Goal: Task Accomplishment & Management: Complete application form

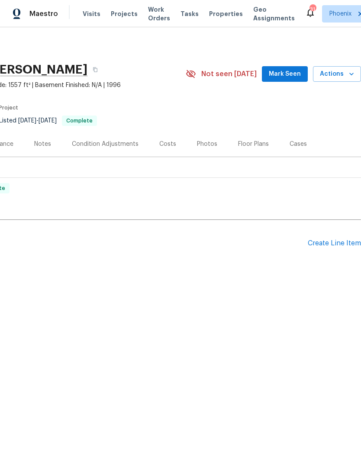
scroll to position [0, 128]
click at [336, 243] on div "Create Line Item" at bounding box center [334, 243] width 53 height 8
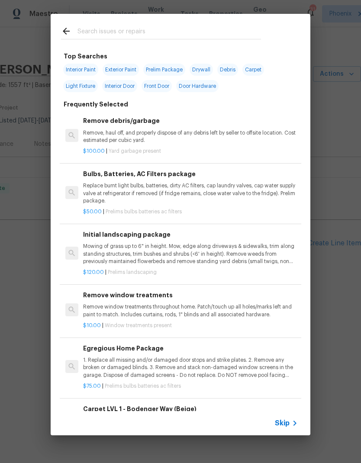
click at [254, 29] on input "text" at bounding box center [168, 32] width 183 height 13
type input "Lvp"
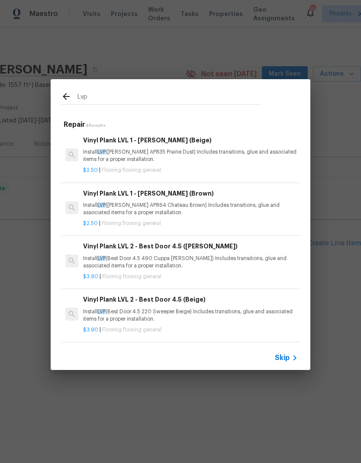
scroll to position [1, 0]
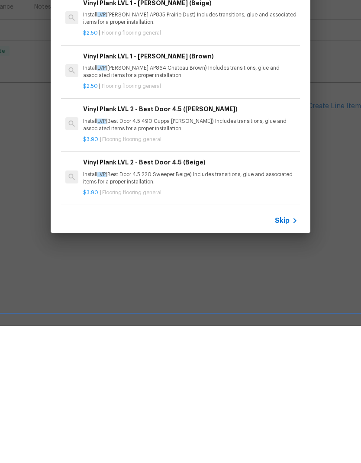
click at [259, 308] on p "Install LVP (Best Door 4.5 220 Sweeper Beige) Includes transitions, glue and as…" at bounding box center [190, 315] width 215 height 15
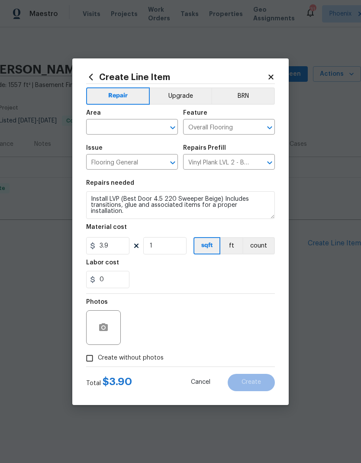
click at [108, 125] on input "text" at bounding box center [119, 127] width 67 height 13
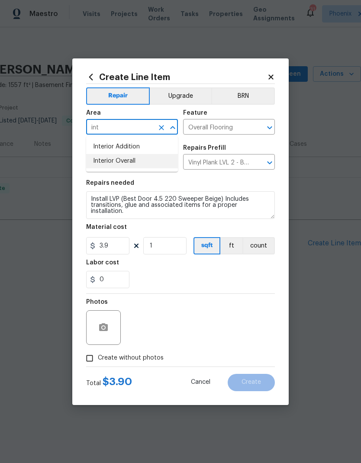
click at [103, 158] on li "Interior Overall" at bounding box center [132, 161] width 92 height 14
type input "Interior Overall"
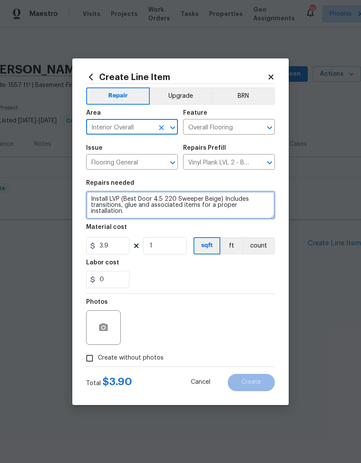
click at [148, 205] on textarea "Install LVP (Best Door 4.5 220 Sweeper Beige) Includes transitions, glue and as…" at bounding box center [180, 205] width 189 height 28
click at [88, 198] on textarea "Install LVP (Best Door 4.5 220 Sweeper Beige) Includes transitions, and associa…" at bounding box center [180, 205] width 189 height 28
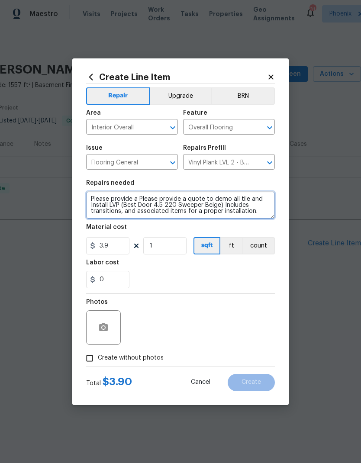
click at [269, 212] on textarea "Please provide a Please provide a quote to demo all tile and Install LVP (Best …" at bounding box center [180, 205] width 189 height 28
click at [218, 206] on textarea "Please provide a Please provide a quote to demo all tile and Install LVP (Best …" at bounding box center [180, 205] width 189 height 28
click at [262, 213] on textarea "Please provide a Please provide a quote to demo all tile and Install LVP (Best …" at bounding box center [180, 205] width 189 height 28
click at [191, 206] on textarea "Please provide a Please provide a quote to demo all tile and Install LVP (Best …" at bounding box center [180, 205] width 189 height 28
click at [191, 205] on textarea "Please provide a Please provide a quote to demo all tile and Install LVP (Best …" at bounding box center [180, 205] width 189 height 28
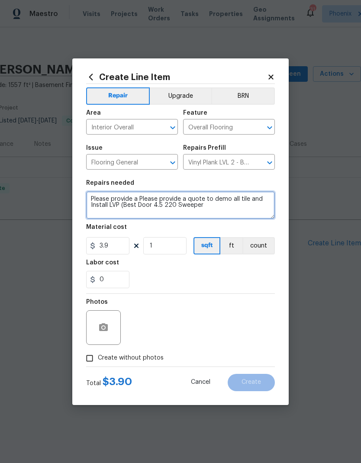
paste textarea "Beige)"
click at [257, 208] on textarea "Please provide a Please provide a quote to demo all tile and Install LVP (Best …" at bounding box center [180, 205] width 189 height 28
click at [255, 215] on textarea "Please provide a Please provide a quote to demo all tile and Install LVP (Best …" at bounding box center [180, 205] width 189 height 28
click at [263, 205] on textarea "Please provide a Please provide a quote to demo all tile and Install LVP (Best …" at bounding box center [180, 205] width 189 height 28
click at [263, 215] on textarea "Please provide a Please provide a quote to demo all tile and Install LVP (Best …" at bounding box center [180, 205] width 189 height 28
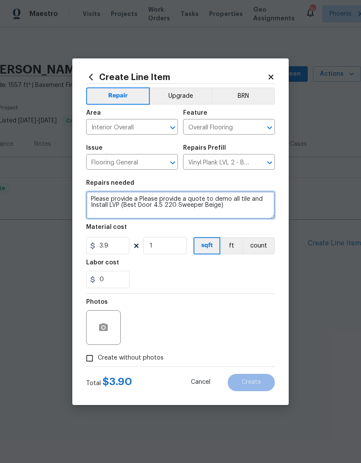
click at [257, 208] on textarea "Please provide a Please provide a quote to demo all tile and Install LVP (Best …" at bounding box center [180, 205] width 189 height 28
click at [95, 202] on textarea "Please provide a Please provide a quote to demo all tile and Install LVP (Best …" at bounding box center [180, 205] width 189 height 28
click at [252, 212] on textarea "##Please provide a Please provide a quote to demo all tile and Install LVP (Bes…" at bounding box center [180, 205] width 189 height 28
click at [252, 199] on textarea "##Please provide a Please provide a quote to demo all tile and Install LVP (Bes…" at bounding box center [180, 205] width 189 height 28
click at [235, 199] on textarea "##Please provide a Please provide a quote to demo all tile and laminate floorin…" at bounding box center [180, 205] width 189 height 28
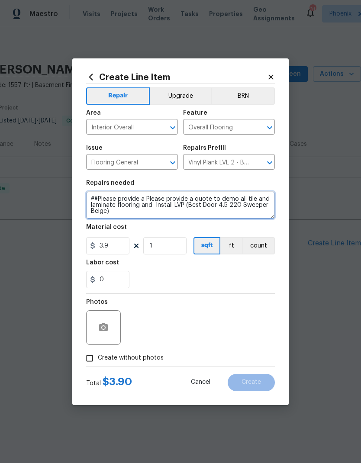
click at [254, 200] on textarea "##Please provide a Please provide a quote to demo all tile and laminate floorin…" at bounding box center [180, 205] width 189 height 28
click at [167, 208] on textarea "##Please provide a Please provide a quote to DEMO ALL TILE and laminate floorin…" at bounding box center [180, 205] width 189 height 28
click at [256, 215] on textarea "##Please provide a Please provide a quote to DEMO ALL TILE and laminate floorin…" at bounding box center [180, 205] width 189 height 28
click at [196, 206] on textarea "##Please provide a Please provide a quote to DEMO ALL TILE and laminate floorin…" at bounding box center [180, 205] width 189 height 28
click at [253, 216] on textarea "##Please provide a Please provide a quote to DEMO ALL TILE and laminate floorin…" at bounding box center [180, 205] width 189 height 28
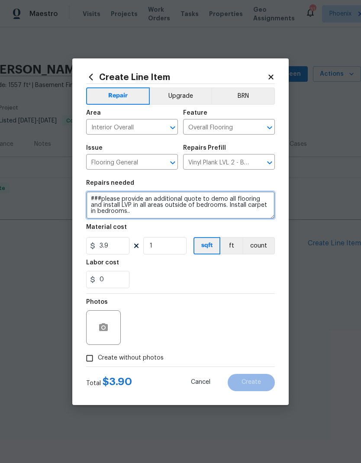
scroll to position [20, 0]
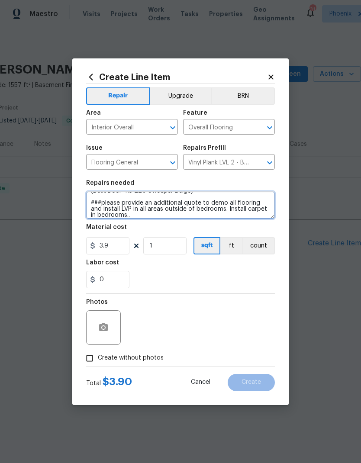
click at [264, 215] on textarea "##Please provide a Please provide a quote to DEMO ALL TILE and laminate floorin…" at bounding box center [180, 205] width 189 height 28
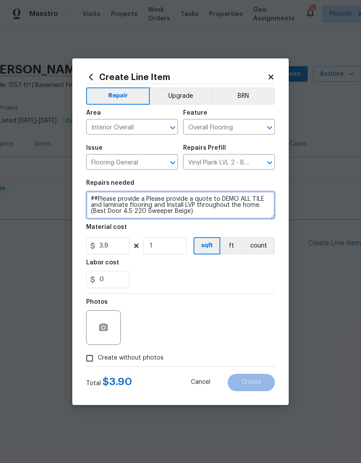
scroll to position [0, 0]
click at [144, 199] on textarea "##Please provide a Please provide a quote to DEMO ALL TILE and laminate floorin…" at bounding box center [180, 205] width 189 height 28
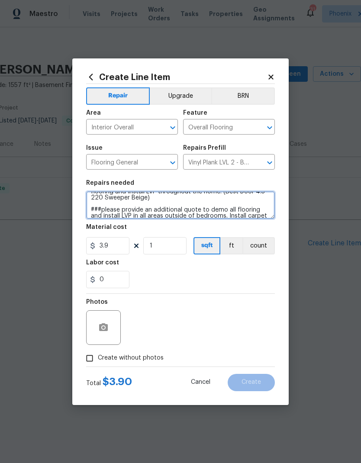
scroll to position [14, 0]
click at [93, 213] on textarea "##1.## Please provide a quote to DEMO ALL TILE and laminate flooring and Instal…" at bounding box center [180, 205] width 189 height 28
click at [143, 213] on textarea "##1.## Please provide a quote to DEMO ALL TILE and laminate flooring and Instal…" at bounding box center [180, 205] width 189 height 28
click at [244, 219] on textarea "##1.## Please provide a quote to DEMO ALL TILE and laminate flooring and Instal…" at bounding box center [180, 205] width 189 height 28
click at [102, 208] on textarea "##1.## Please provide a quote to DEMO ALL TILE and laminate flooring and Instal…" at bounding box center [180, 205] width 189 height 28
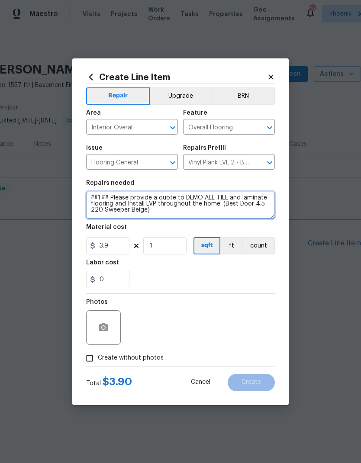
scroll to position [1, 0]
click at [265, 199] on textarea "##1.## Please provide a quote to DEMO ALL TILE and laminate flooring and Instal…" at bounding box center [180, 205] width 189 height 28
click at [207, 215] on textarea "##1.## Please provide a quote to DEMO ALL existing flooring and Install LVP thr…" at bounding box center [180, 205] width 189 height 28
click at [261, 215] on textarea "##1.## Please provide a quote to DEMO ALL existing flooring and Install LVP thr…" at bounding box center [180, 205] width 189 height 28
click at [246, 212] on textarea "##1.## Please provide a quote to DEMO ALL existing flooring and Install LVP thr…" at bounding box center [180, 205] width 189 height 28
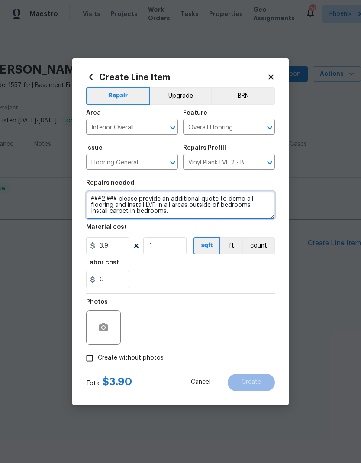
scroll to position [24, 0]
type textarea "##1.## Please provide a quote to DEMO ALL existing flooring and Install LVP thr…"
click at [262, 176] on section "Repairs needed ##1.## Please provide a quote to DEMO ALL existing flooring and …" at bounding box center [180, 234] width 189 height 119
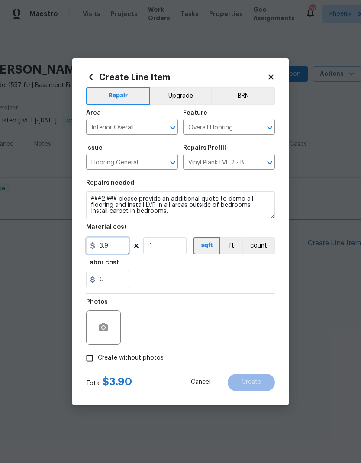
click at [111, 254] on input "3.9" at bounding box center [107, 245] width 43 height 17
type input "75"
click at [242, 279] on div "0" at bounding box center [180, 279] width 189 height 17
click at [92, 363] on input "Create without photos" at bounding box center [89, 358] width 16 height 16
checkbox input "true"
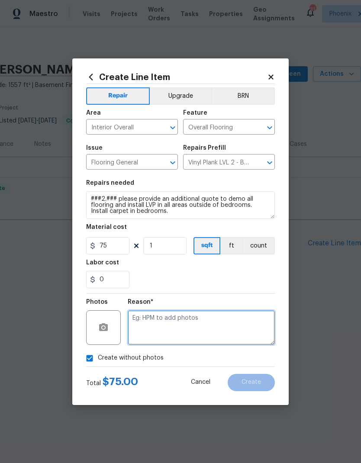
click at [257, 330] on textarea at bounding box center [201, 327] width 147 height 35
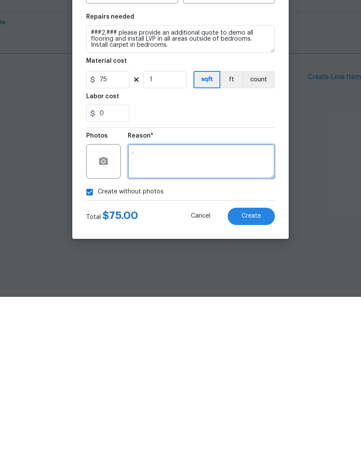
type textarea "."
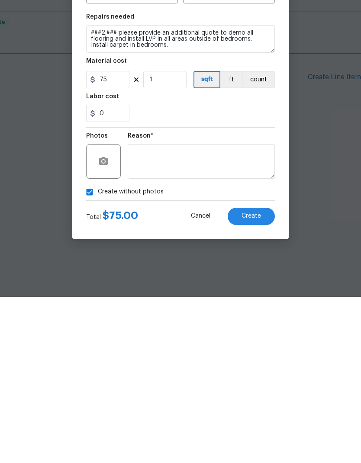
click at [261, 350] on div "Create without photos" at bounding box center [180, 358] width 189 height 16
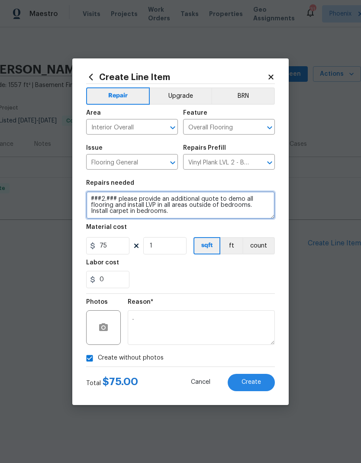
click at [263, 215] on textarea "##1.## Please provide a quote to DEMO ALL existing flooring and Install LVP thr…" at bounding box center [180, 205] width 189 height 28
click at [257, 217] on textarea "##1.## Please provide a quote to DEMO ALL existing flooring and Install LVP thr…" at bounding box center [180, 205] width 189 height 28
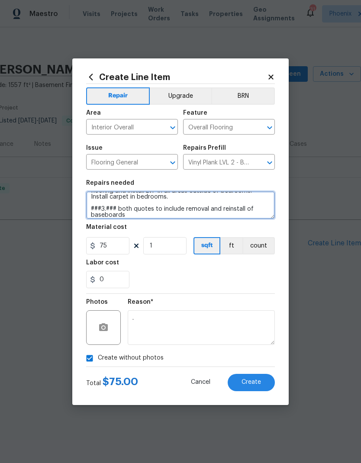
scroll to position [39, 0]
click at [260, 215] on textarea "##1.## Please provide a quote to DEMO ALL existing flooring and Install LVP thr…" at bounding box center [180, 205] width 189 height 28
type textarea "##1.## Please provide a quote to DEMO ALL existing flooring and Install LVP thr…"
click at [270, 225] on div "Material cost" at bounding box center [180, 229] width 189 height 11
click at [260, 383] on span "Create" at bounding box center [250, 382] width 19 height 6
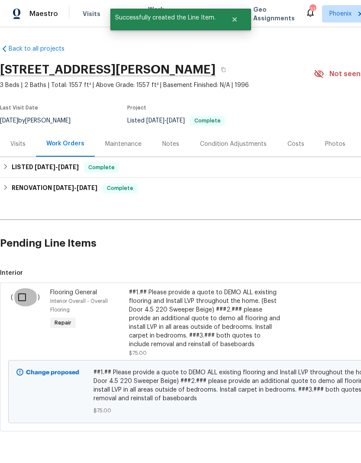
scroll to position [0, 0]
click at [22, 295] on input "checkbox" at bounding box center [25, 297] width 25 height 18
checkbox input "true"
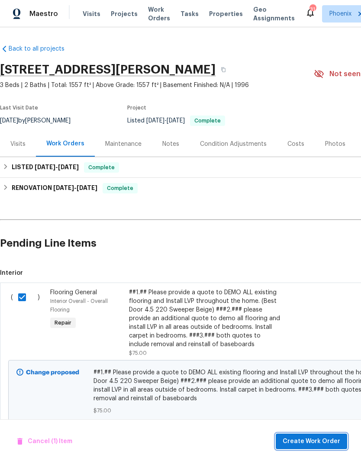
click at [334, 440] on span "Create Work Order" at bounding box center [311, 441] width 58 height 11
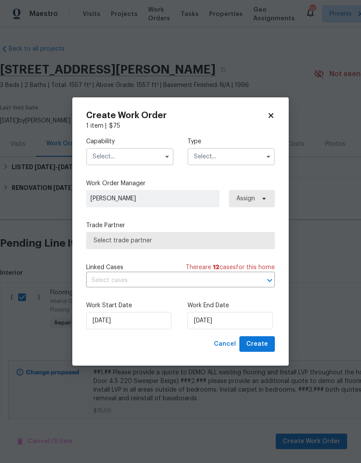
click at [101, 154] on input "text" at bounding box center [129, 156] width 87 height 17
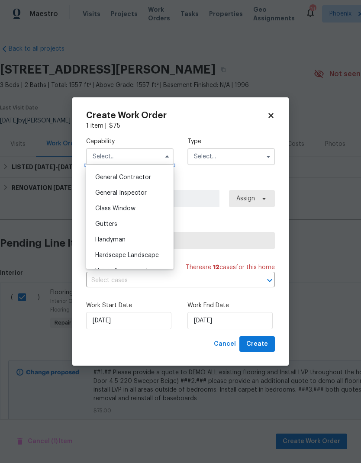
scroll to position [410, 0]
click at [100, 184] on div "General Contractor" at bounding box center [129, 179] width 83 height 16
type input "General Contractor"
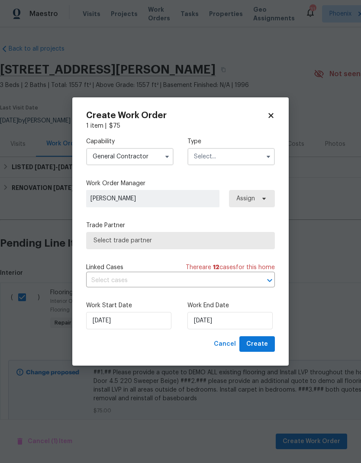
click at [230, 160] on input "text" at bounding box center [230, 156] width 87 height 17
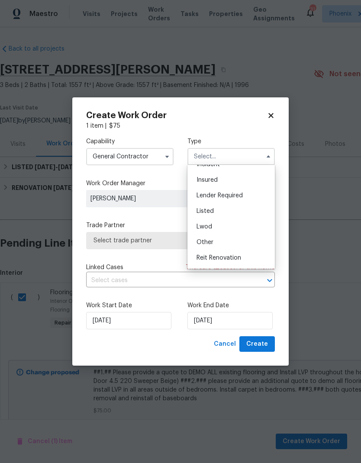
scroll to position [41, 0]
click at [209, 213] on span "Listed" at bounding box center [204, 212] width 17 height 6
type input "Listed"
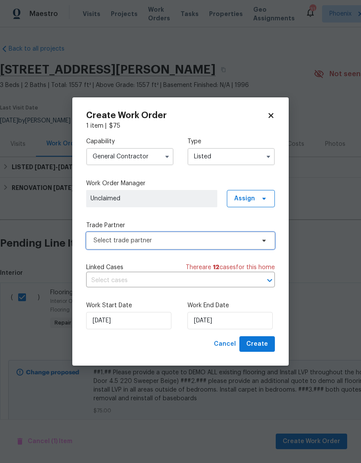
click at [226, 242] on span "Select trade partner" at bounding box center [173, 240] width 161 height 9
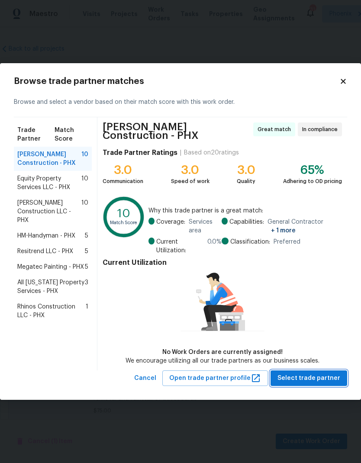
click at [333, 378] on span "Select trade partner" at bounding box center [308, 378] width 63 height 11
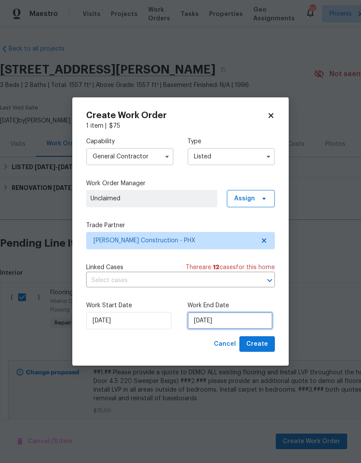
click at [254, 327] on input "[DATE]" at bounding box center [229, 320] width 85 height 17
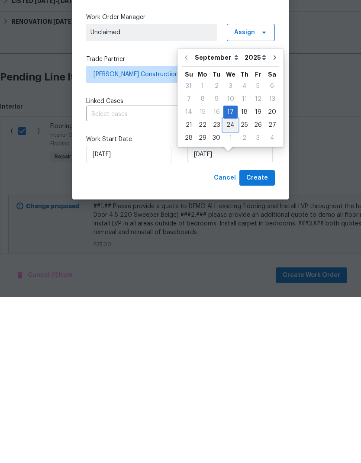
click at [231, 285] on div "24" at bounding box center [230, 291] width 14 height 12
type input "[DATE]"
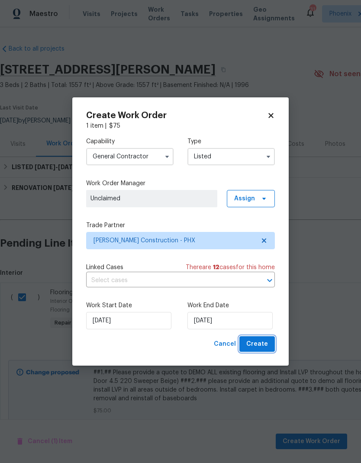
click at [269, 346] on button "Create" at bounding box center [256, 344] width 35 height 16
checkbox input "false"
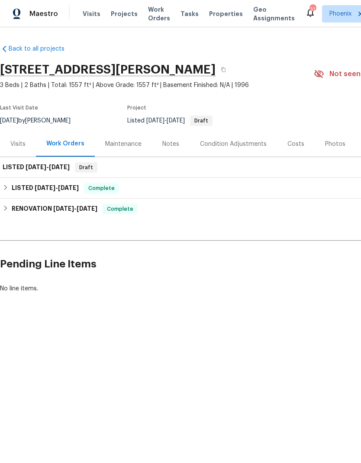
scroll to position [0, 0]
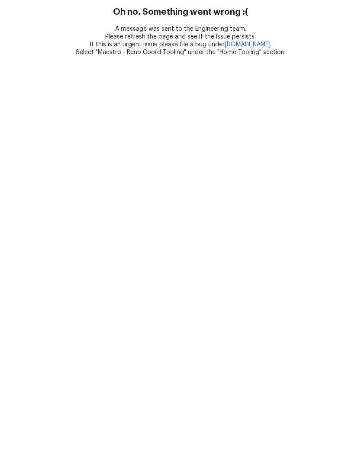
click at [29, 56] on html "Oh no. Something went wrong :( A message was sent to the Engineering team. Plea…" at bounding box center [180, 28] width 361 height 56
click at [35, 56] on html "Oh no. Something went wrong :( A message was sent to the Engineering team. Plea…" at bounding box center [180, 28] width 361 height 56
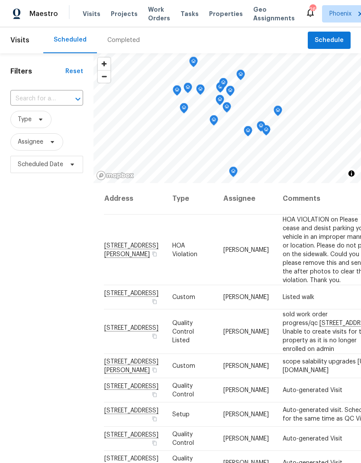
scroll to position [35, 0]
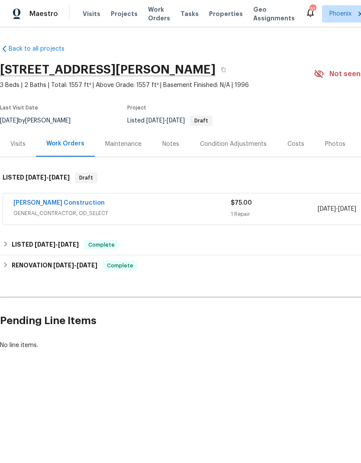
click at [33, 201] on link "[PERSON_NAME] Construction" at bounding box center [58, 203] width 91 height 6
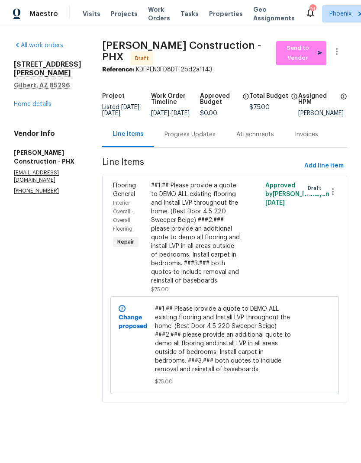
click at [121, 244] on span "Repair" at bounding box center [126, 242] width 24 height 9
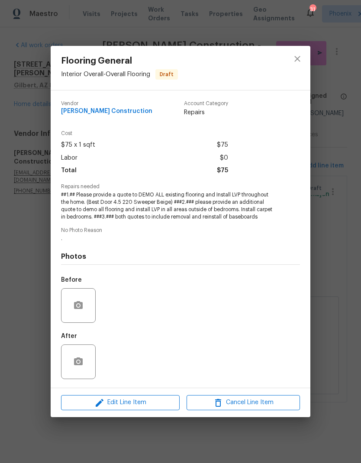
click at [260, 263] on div "Photos Before After" at bounding box center [180, 313] width 239 height 142
click at [297, 58] on icon "close" at bounding box center [297, 59] width 6 height 6
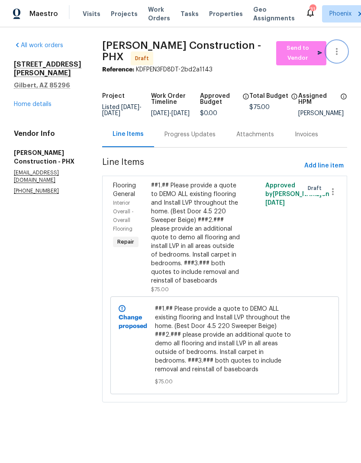
click at [338, 52] on icon "button" at bounding box center [336, 51] width 10 height 10
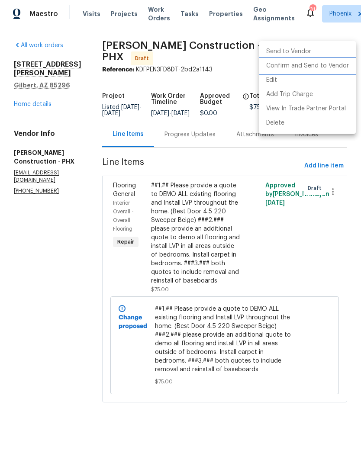
click at [333, 68] on li "Confirm and Send to Vendor" at bounding box center [307, 66] width 96 height 14
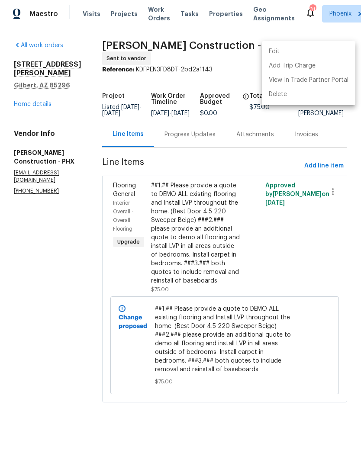
click at [64, 336] on div at bounding box center [180, 231] width 361 height 463
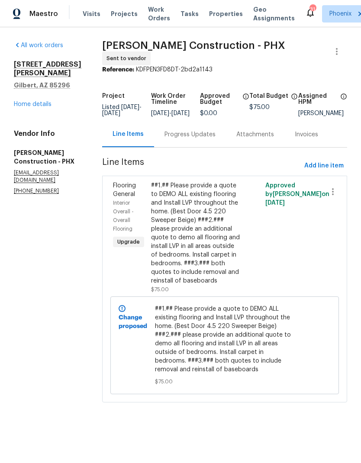
click at [26, 101] on link "Home details" at bounding box center [33, 104] width 38 height 6
